Goal: Task Accomplishment & Management: Complete application form

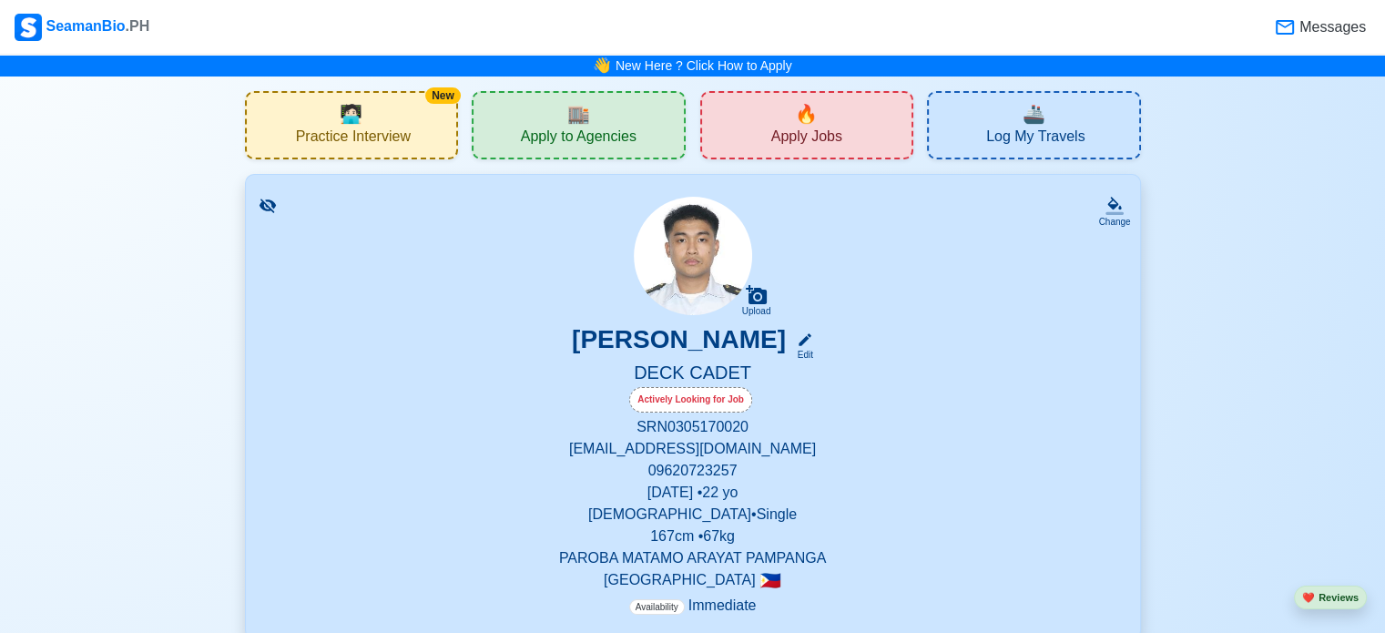
click at [872, 141] on div "🔥 Apply Jobs" at bounding box center [807, 125] width 214 height 68
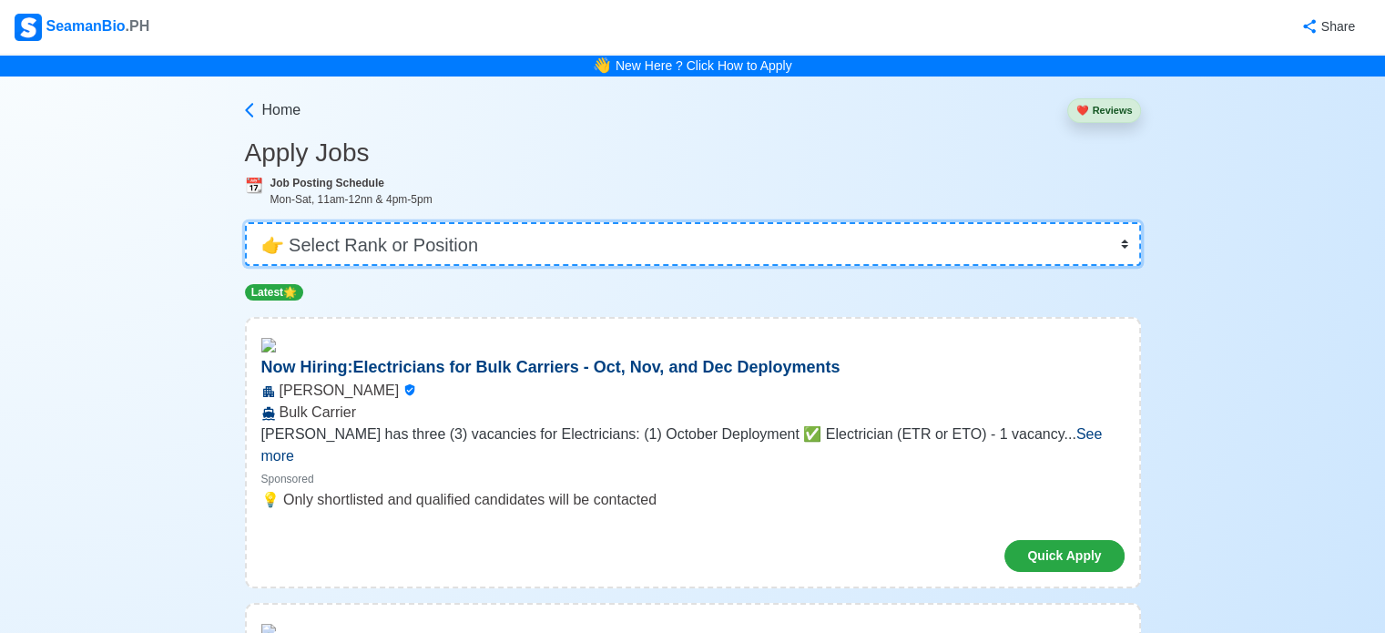
click at [823, 252] on select "👉 Select Rank or Position Master Chief Officer 2nd Officer 3rd Officer Junior O…" at bounding box center [693, 244] width 896 height 44
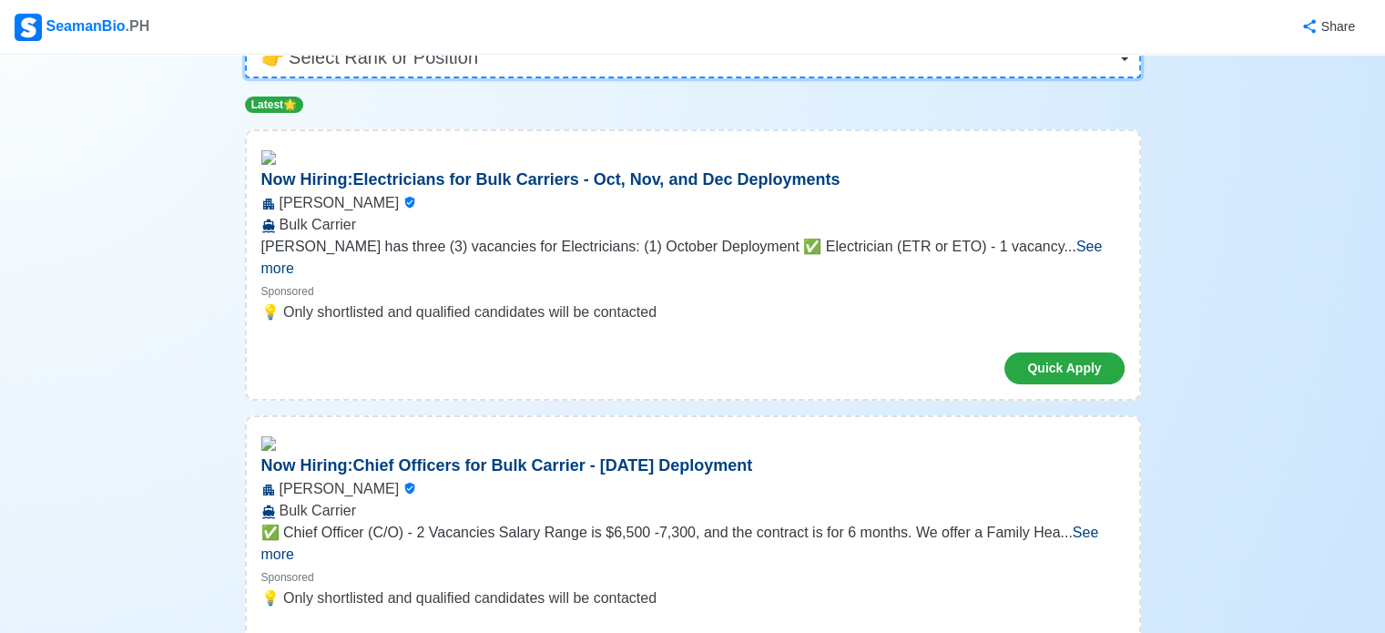
scroll to position [192, 0]
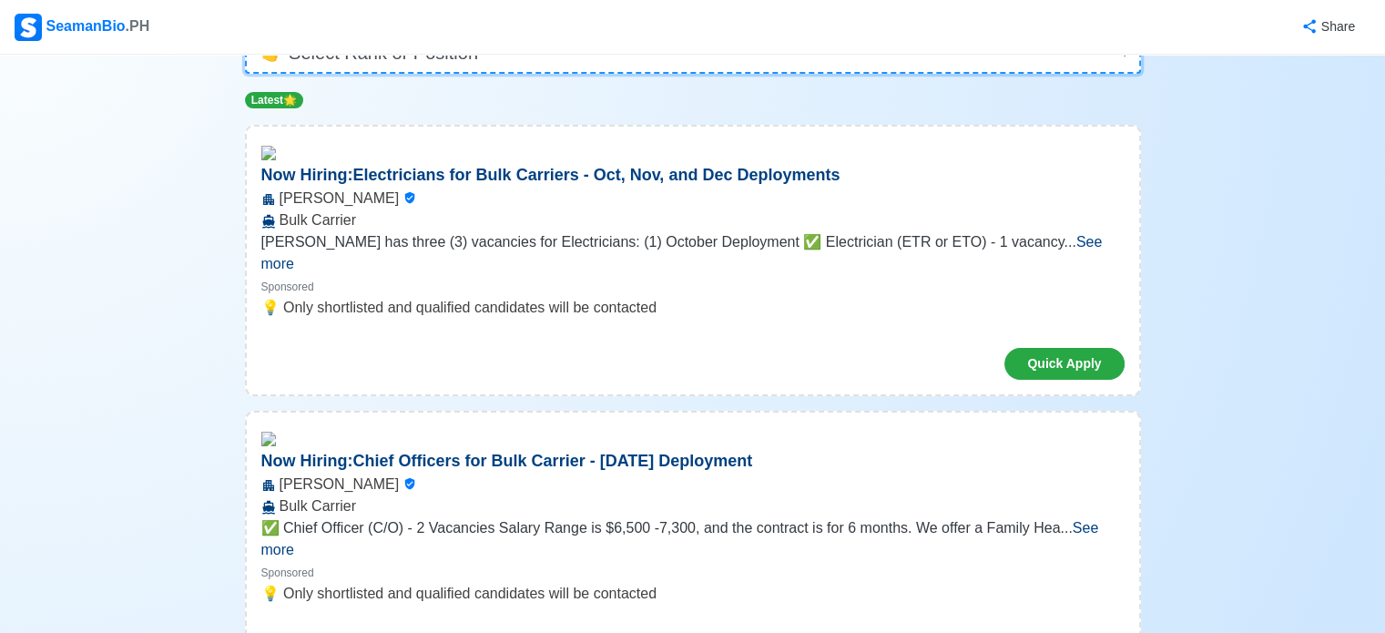
click at [984, 61] on select "👉 Select Rank or Position Master Chief Officer 2nd Officer 3rd Officer Junior O…" at bounding box center [693, 52] width 896 height 44
click at [247, 74] on select "👉 Select Rank or Position Master Chief Officer 2nd Officer 3rd Officer Junior O…" at bounding box center [693, 52] width 896 height 44
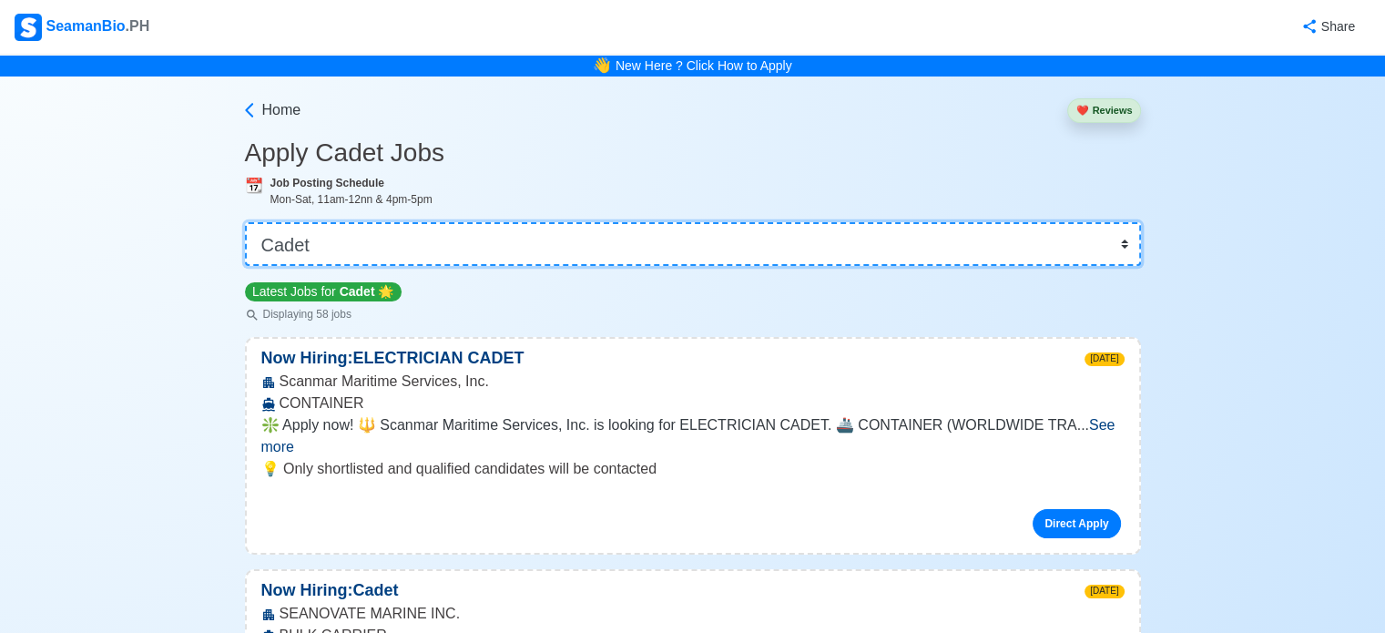
click at [574, 261] on select "👉 Select Rank or Position Master Chief Officer 2nd Officer 3rd Officer Junior O…" at bounding box center [693, 244] width 896 height 44
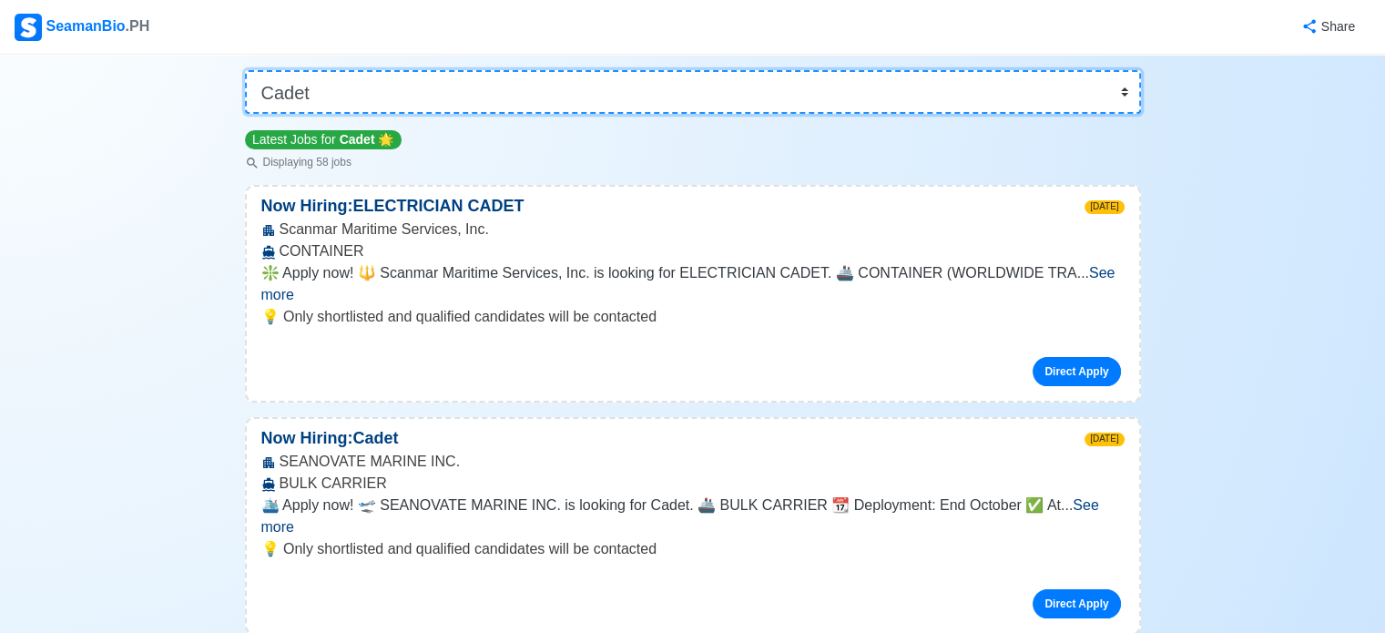
scroll to position [153, 0]
click at [403, 83] on select "👉 Select Rank or Position Master Chief Officer 2nd Officer 3rd Officer Junior O…" at bounding box center [693, 91] width 896 height 44
select select "Wiper"
click at [247, 113] on select "👉 Select Rank or Position Master Chief Officer 2nd Officer 3rd Officer Junior O…" at bounding box center [693, 91] width 896 height 44
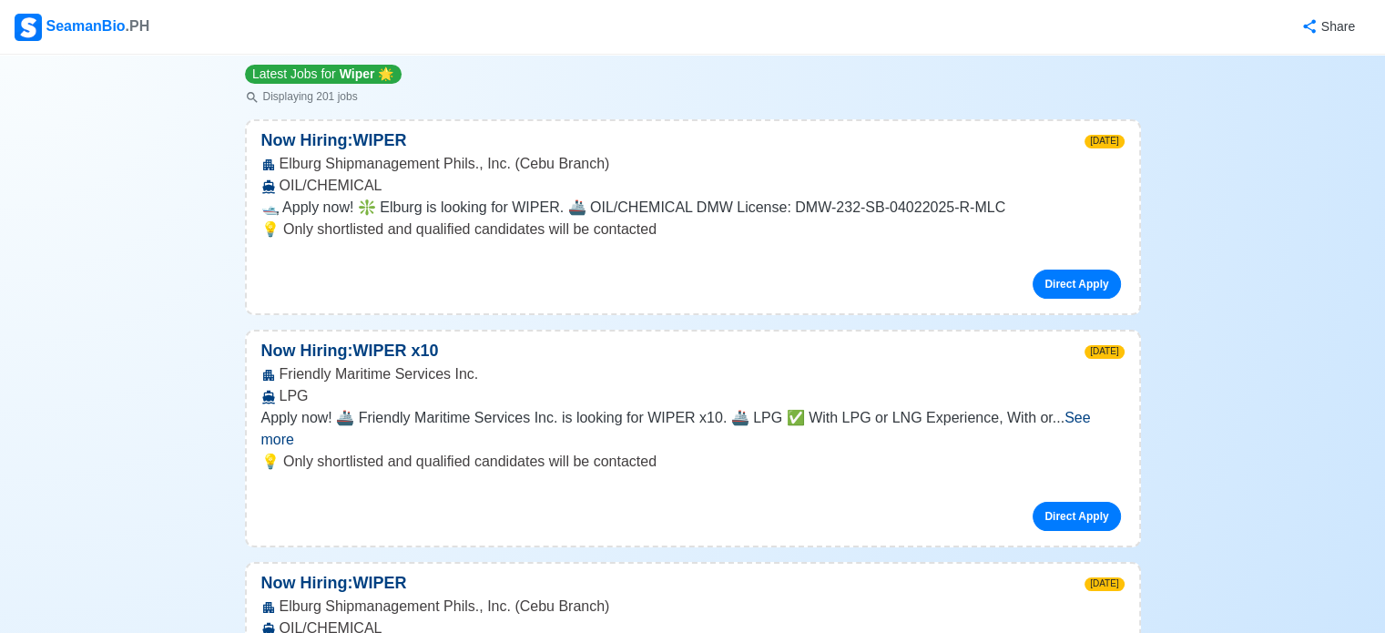
scroll to position [226, 0]
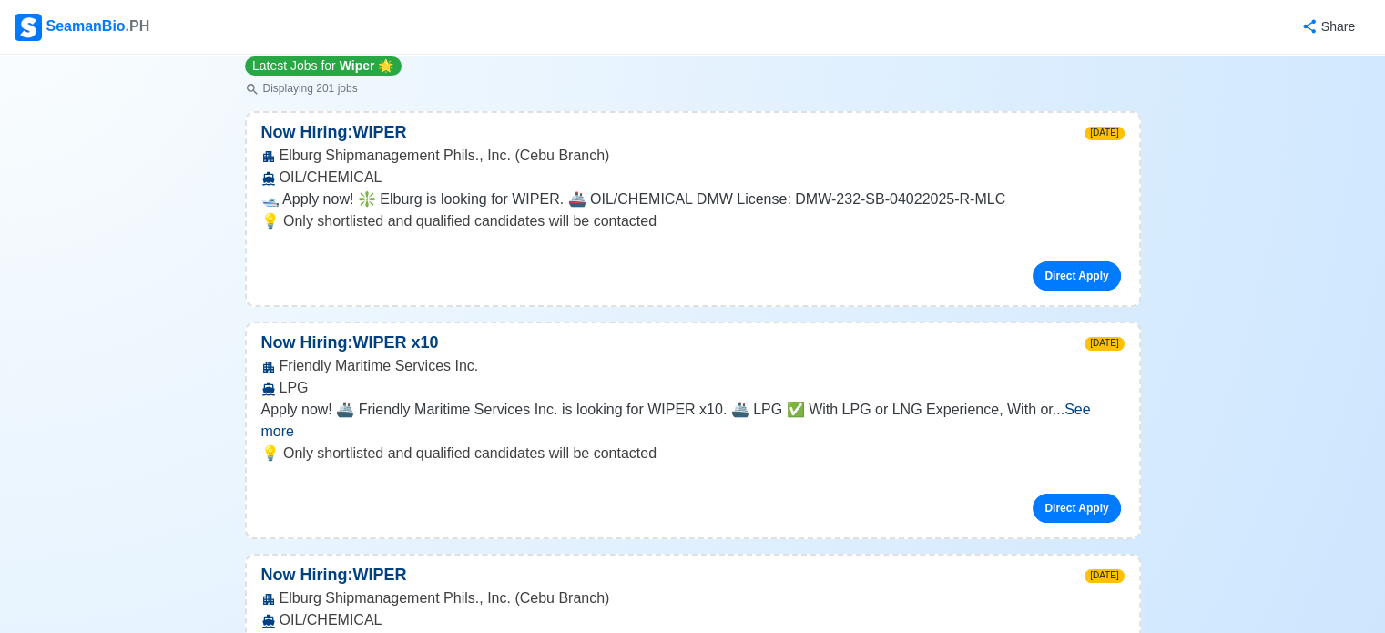
click at [1078, 411] on span "See more" at bounding box center [676, 420] width 830 height 37
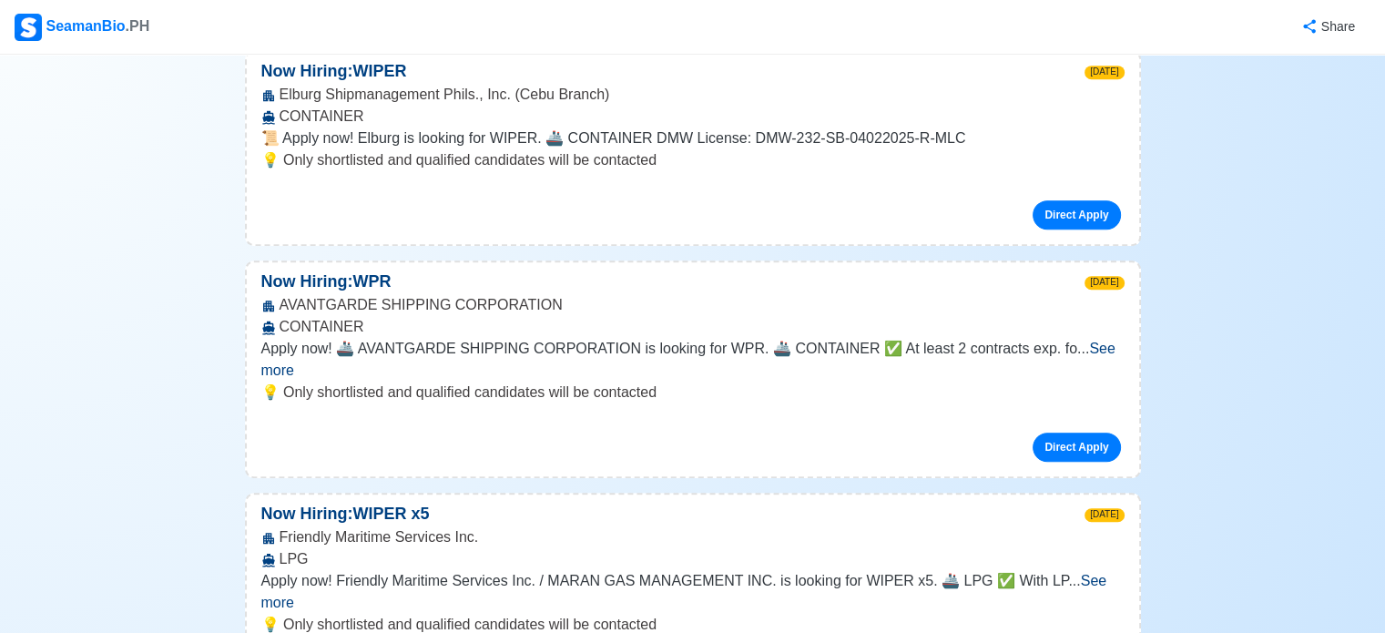
scroll to position [1095, 0]
click at [1097, 345] on span "See more" at bounding box center [688, 357] width 854 height 37
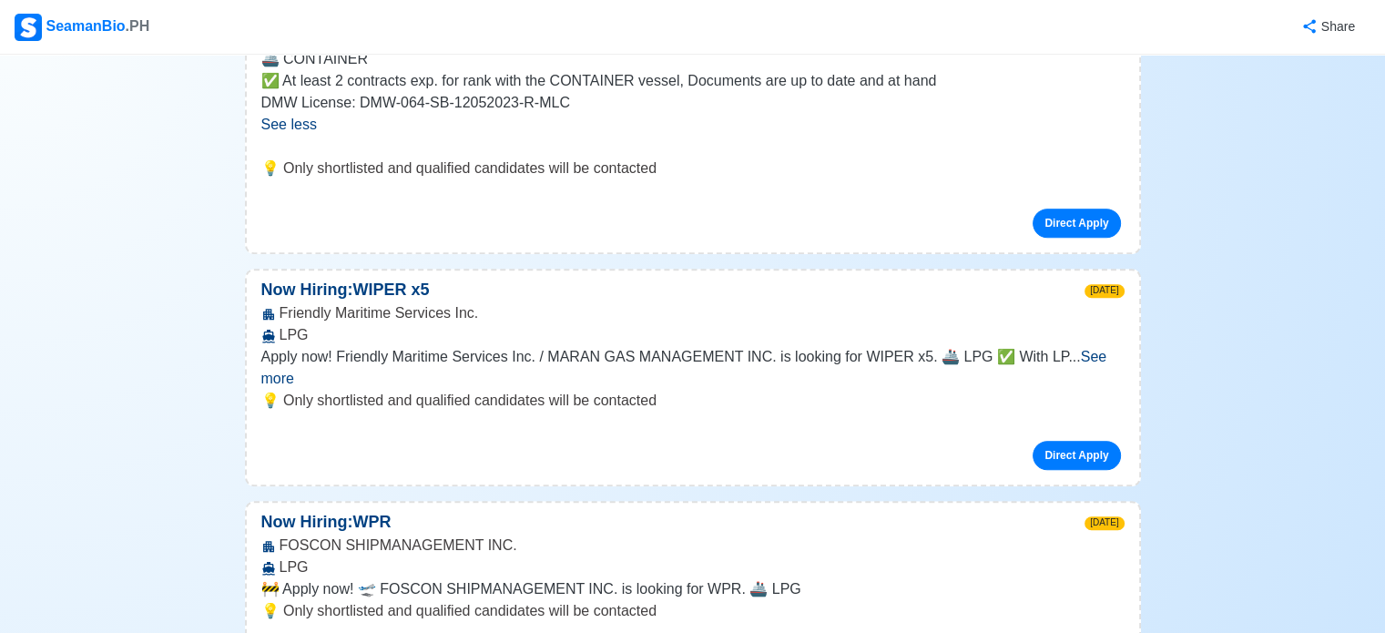
scroll to position [1427, 0]
click at [1087, 349] on span "See more" at bounding box center [684, 366] width 846 height 37
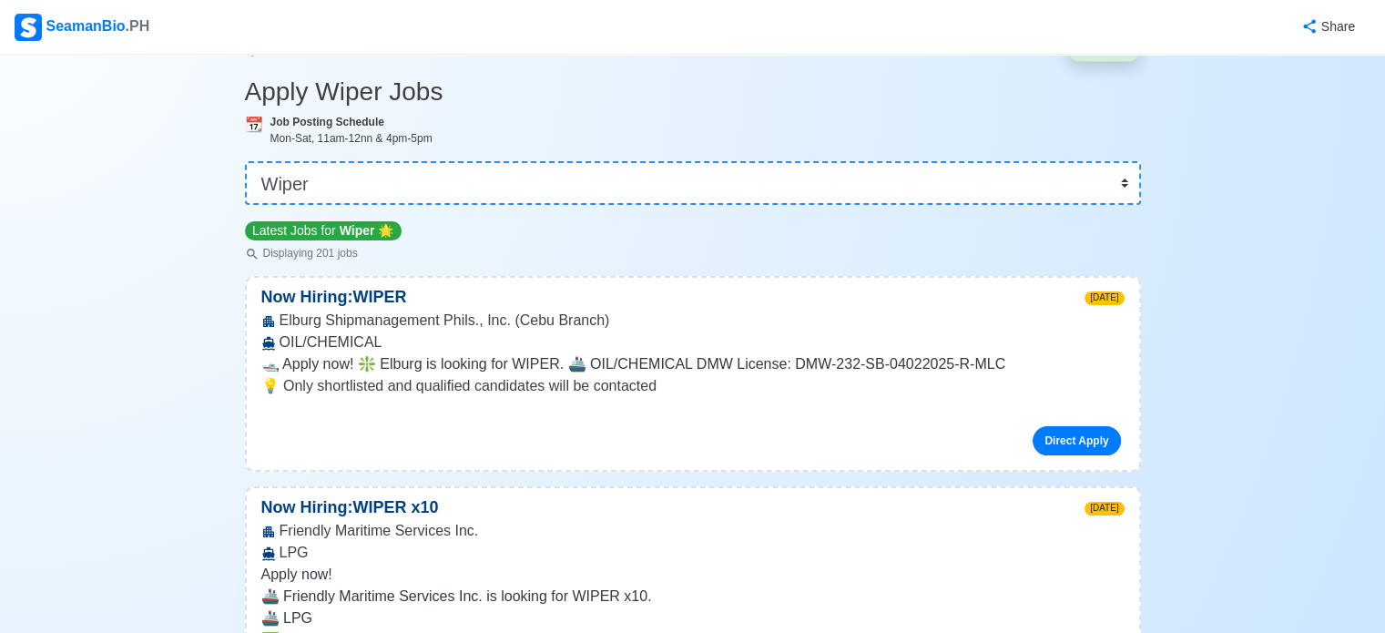
scroll to position [58, 0]
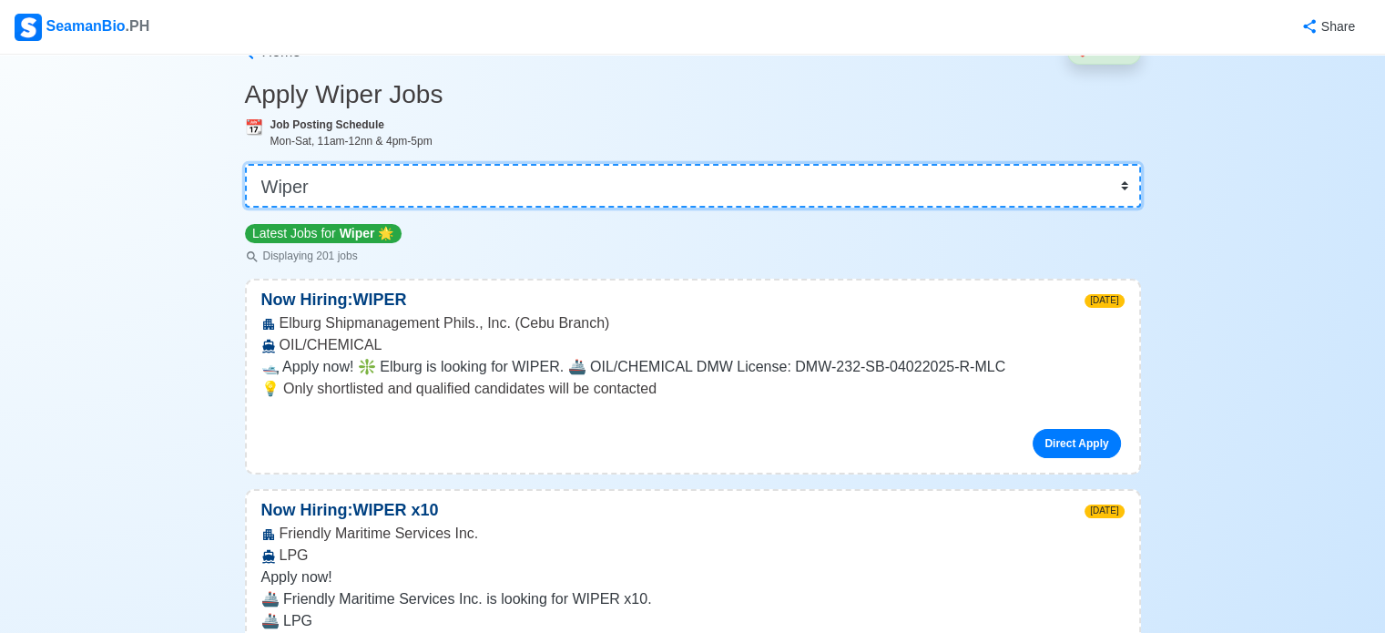
click at [1064, 198] on select "👉 Select Rank or Position Master Chief Officer 2nd Officer 3rd Officer Junior O…" at bounding box center [693, 186] width 896 height 44
